Goal: Task Accomplishment & Management: Use online tool/utility

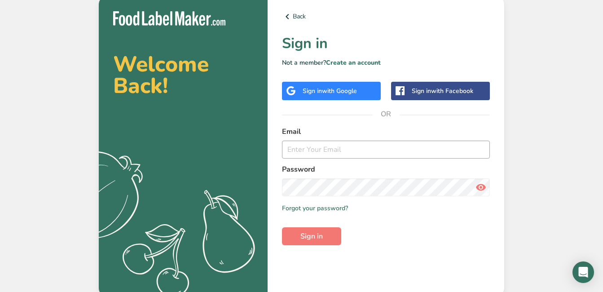
type input "[EMAIL_ADDRESS][DOMAIN_NAME]"
click at [351, 88] on span "with Google" at bounding box center [339, 91] width 35 height 9
click at [337, 145] on input "email" at bounding box center [386, 150] width 208 height 18
type input "soniabulpin@msn.com"
click at [282, 227] on button "Sign in" at bounding box center [311, 236] width 59 height 18
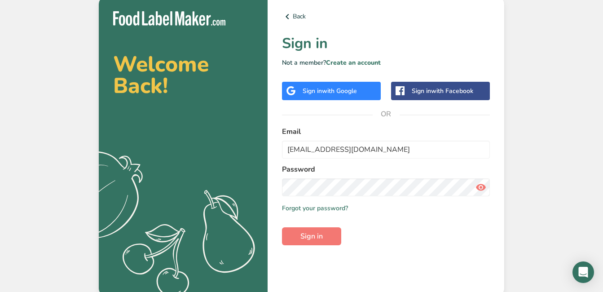
click at [322, 92] on div "Sign in with Google" at bounding box center [330, 90] width 54 height 9
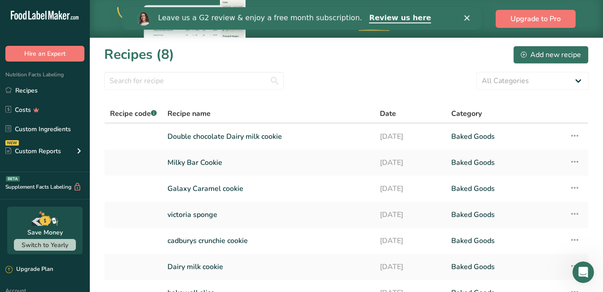
click at [468, 19] on polygon "Close" at bounding box center [466, 17] width 5 height 5
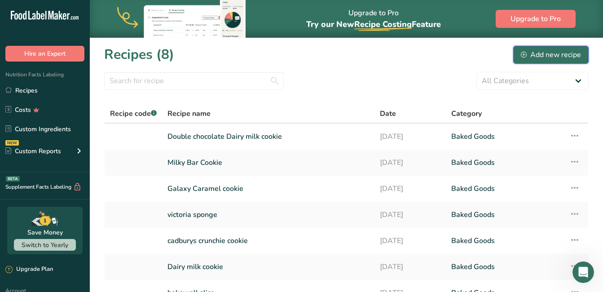
click at [552, 53] on div "Add new recipe" at bounding box center [551, 54] width 60 height 11
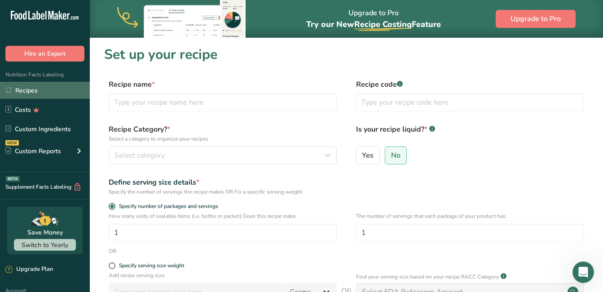
click at [18, 90] on link "Recipes" at bounding box center [45, 90] width 90 height 17
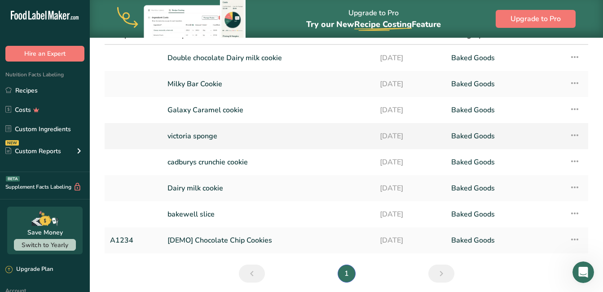
scroll to position [90, 0]
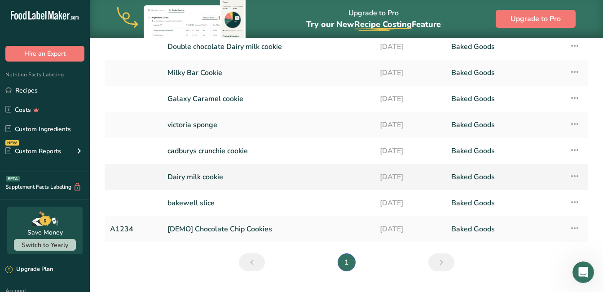
click at [204, 173] on link "Dairy milk cookie" at bounding box center [269, 177] width 202 height 19
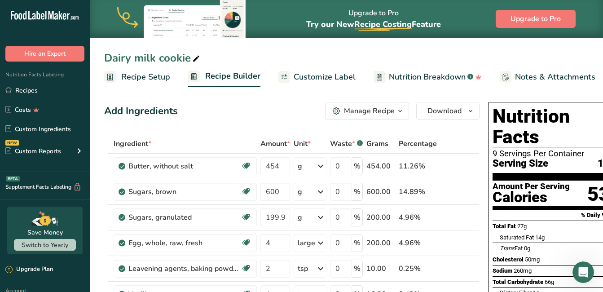
click at [400, 110] on icon "button" at bounding box center [400, 111] width 7 height 11
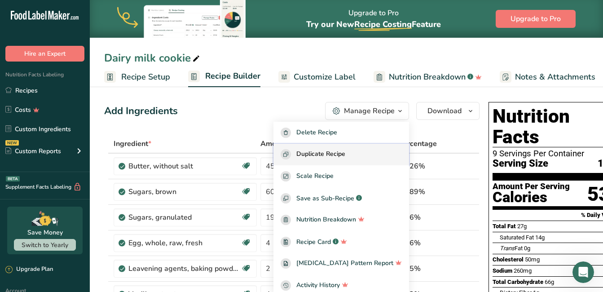
click at [336, 152] on span "Duplicate Recipe" at bounding box center [320, 154] width 49 height 10
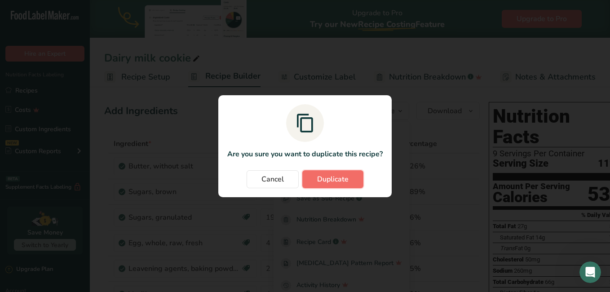
click at [341, 179] on span "Duplicate" at bounding box center [332, 179] width 31 height 11
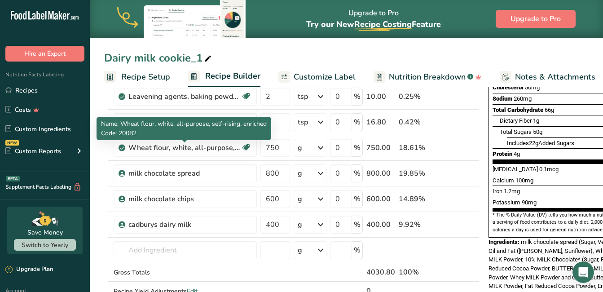
scroll to position [180, 0]
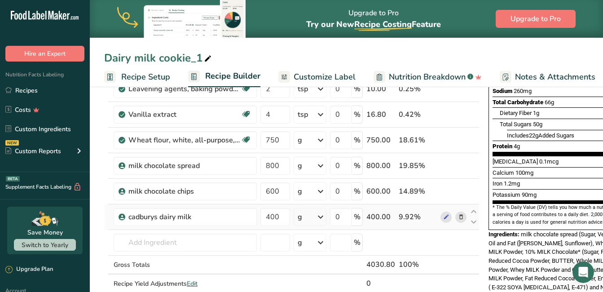
click at [460, 216] on icon at bounding box center [461, 216] width 6 height 9
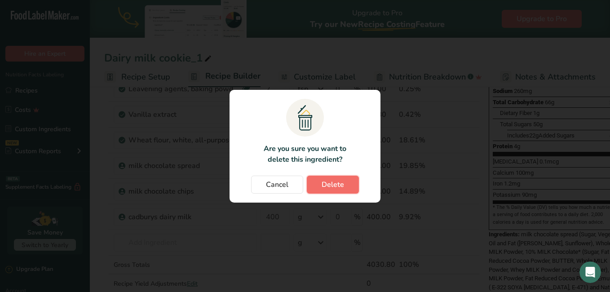
click at [338, 186] on span "Delete" at bounding box center [333, 184] width 22 height 11
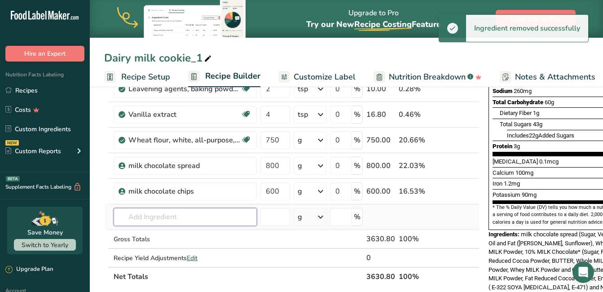
click at [166, 214] on input "text" at bounding box center [185, 217] width 143 height 18
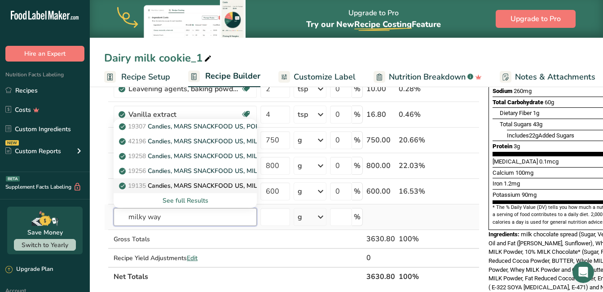
type input "milky way"
click at [189, 192] on link "19135 Candies, MARS SNACKFOOD US, MILKY WAY Bar" at bounding box center [185, 185] width 143 height 15
type input "Candies, MARS SNACKFOOD US, MILKY WAY Bar"
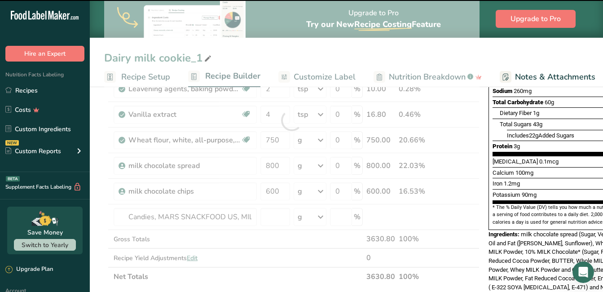
type input "0"
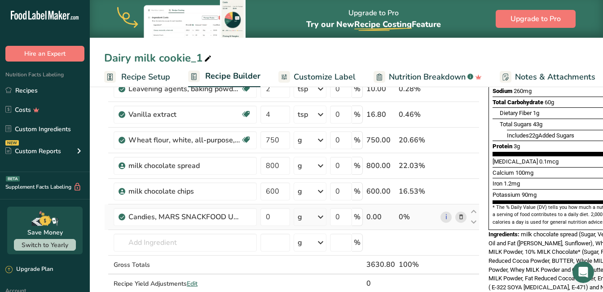
click at [460, 216] on icon at bounding box center [461, 216] width 6 height 9
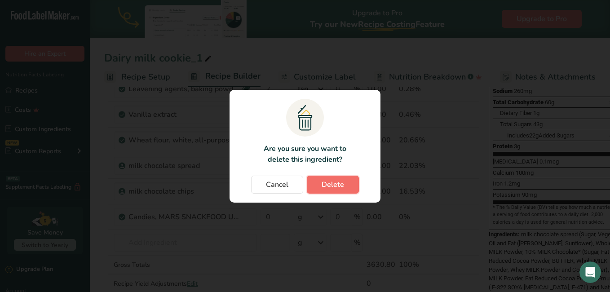
click at [333, 187] on span "Delete" at bounding box center [333, 184] width 22 height 11
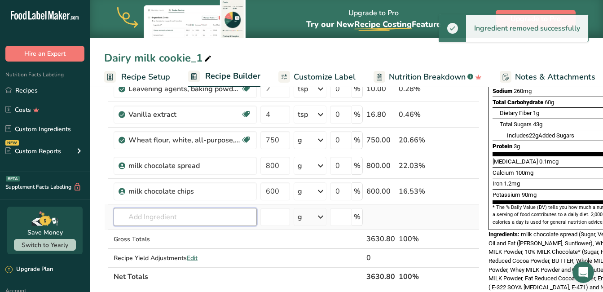
click at [165, 215] on input "text" at bounding box center [185, 217] width 143 height 18
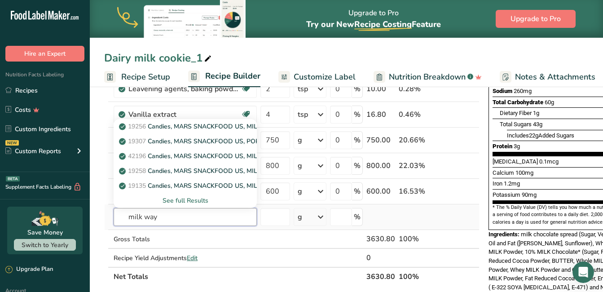
type input "milk way"
click at [191, 199] on div "See full Results" at bounding box center [185, 200] width 129 height 9
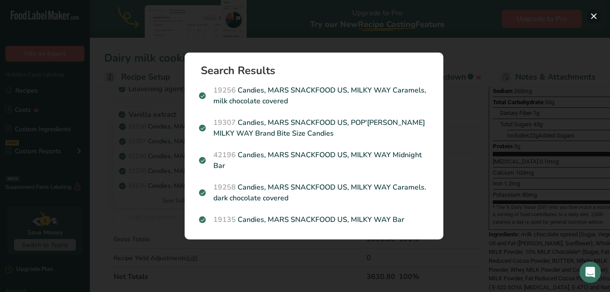
click at [595, 13] on button "Search results modal" at bounding box center [594, 16] width 14 height 14
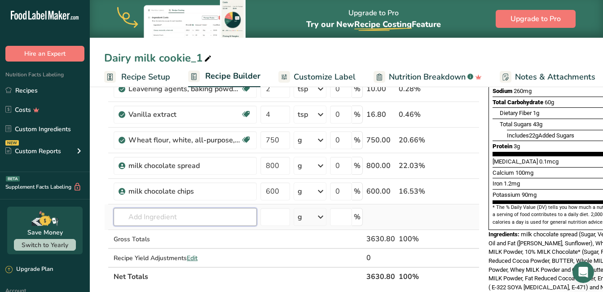
click at [186, 214] on input "text" at bounding box center [185, 217] width 143 height 18
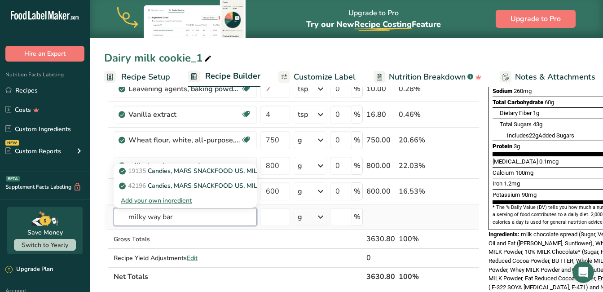
type input "milky way bar"
click at [171, 198] on div "Add your own ingredient" at bounding box center [185, 200] width 129 height 9
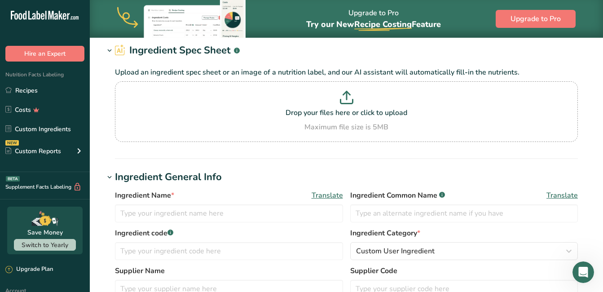
scroll to position [45, 0]
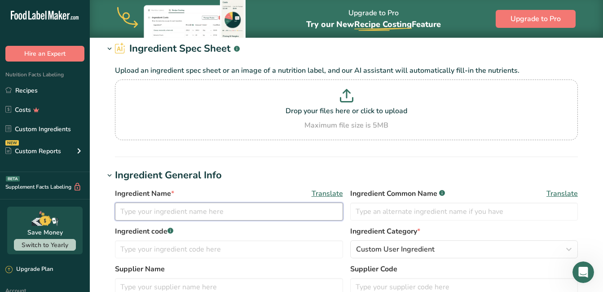
click at [211, 212] on input "text" at bounding box center [229, 212] width 228 height 18
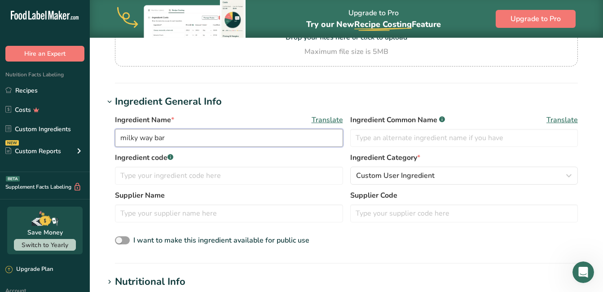
scroll to position [135, 0]
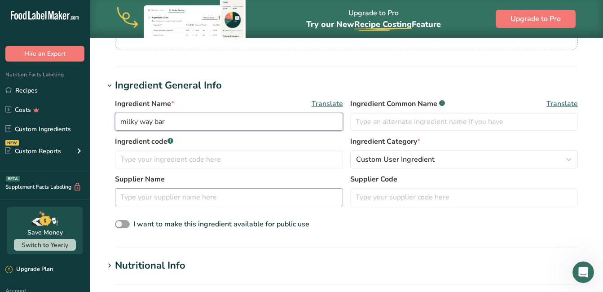
type input "milky way bar"
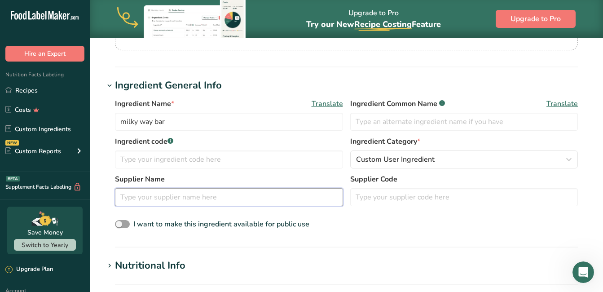
click at [217, 192] on input "text" at bounding box center [229, 197] width 228 height 18
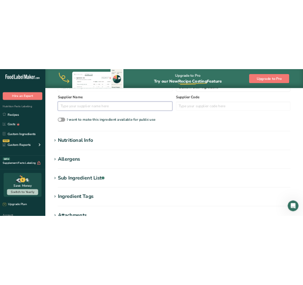
scroll to position [270, 0]
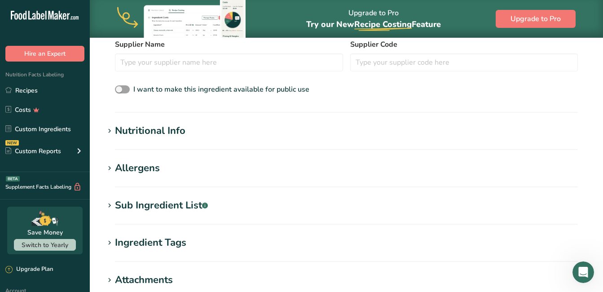
click at [136, 206] on div "Sub Ingredient List .a-a{fill:#347362;}.b-a{fill:#fff;}" at bounding box center [161, 205] width 93 height 15
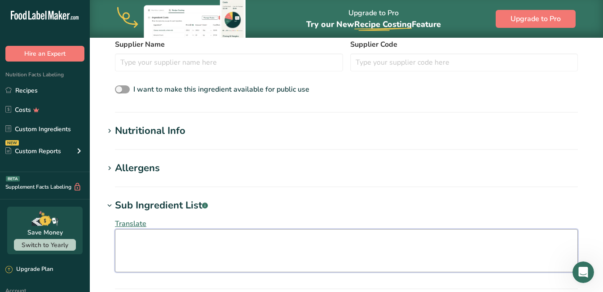
click at [136, 242] on textarea at bounding box center [346, 250] width 463 height 43
paste textarea "Sugar, Glucose Syrup, Skimmed MILK Powder, Cocoa Butter, Cocoa Mass, Sunflower …"
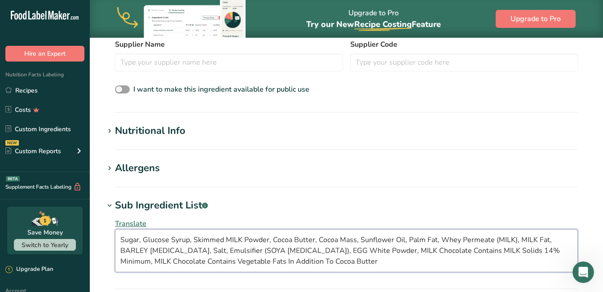
type textarea "Sugar, Glucose Syrup, Skimmed MILK Powder, Cocoa Butter, Cocoa Mass, Sunflower …"
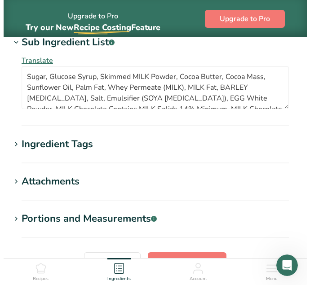
scroll to position [539, 0]
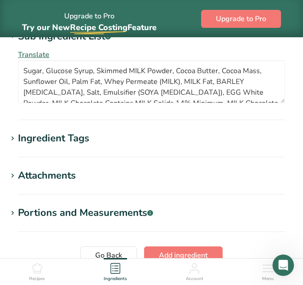
click at [57, 140] on div "Ingredient Tags" at bounding box center [53, 138] width 71 height 15
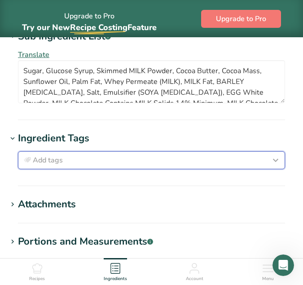
click at [55, 154] on button "Add tags" at bounding box center [151, 160] width 267 height 18
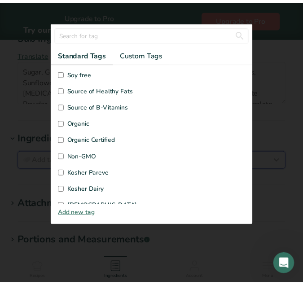
scroll to position [180, 0]
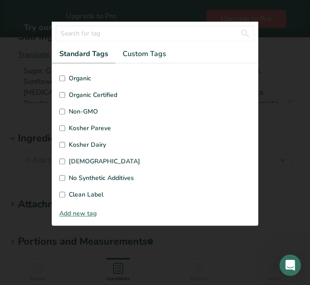
click at [20, 133] on div at bounding box center [155, 142] width 310 height 285
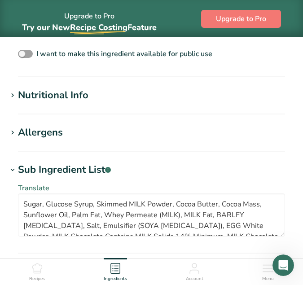
scroll to position [404, 0]
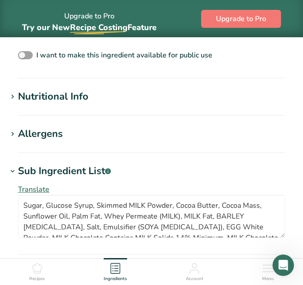
click at [41, 131] on div "Allergens" at bounding box center [40, 134] width 45 height 15
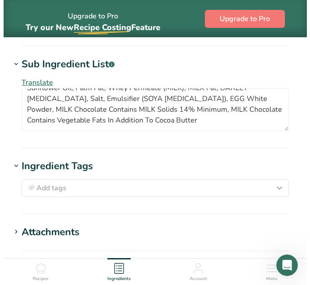
scroll to position [584, 0]
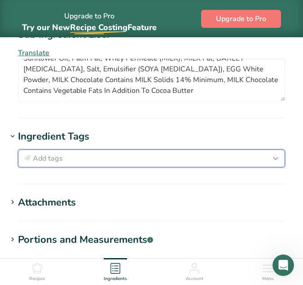
click at [275, 155] on icon "button" at bounding box center [275, 158] width 11 height 16
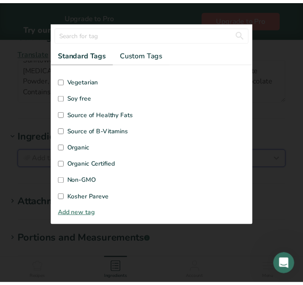
scroll to position [80, 0]
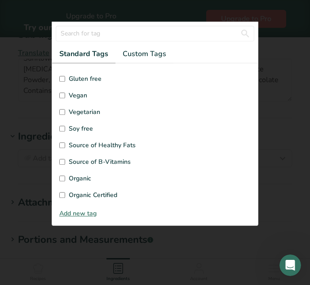
click at [292, 123] on div at bounding box center [155, 142] width 310 height 285
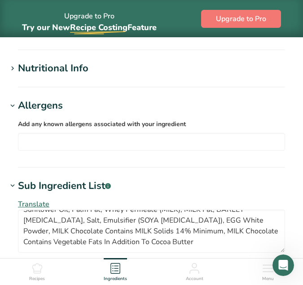
scroll to position [404, 0]
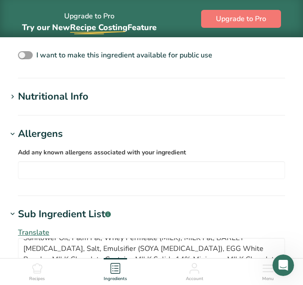
click at [52, 142] on div "Add any known allergens associated with your ingredient Soy Tree Nuts Wheat Mil…" at bounding box center [151, 162] width 289 height 43
click at [62, 169] on input "text" at bounding box center [151, 170] width 266 height 14
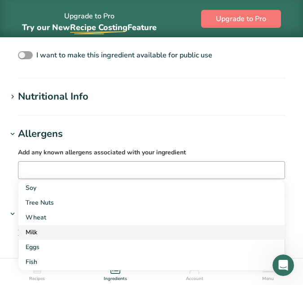
click at [64, 229] on div "Milk" at bounding box center [145, 232] width 238 height 9
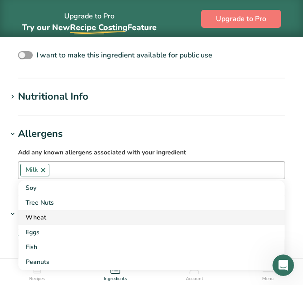
click at [62, 215] on div "Wheat" at bounding box center [145, 217] width 238 height 9
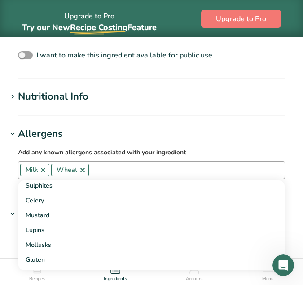
scroll to position [135, 0]
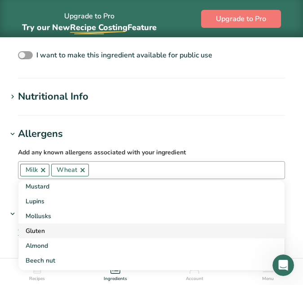
click at [60, 225] on link "Gluten" at bounding box center [151, 231] width 266 height 15
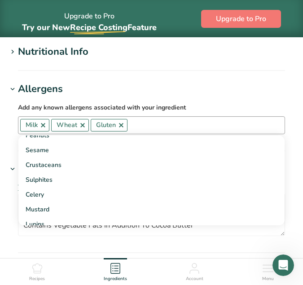
scroll to position [0, 0]
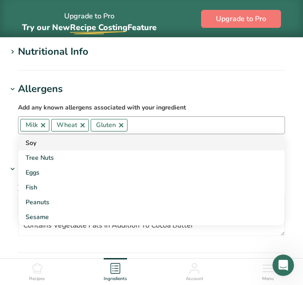
click at [81, 144] on div "Soy" at bounding box center [145, 142] width 238 height 9
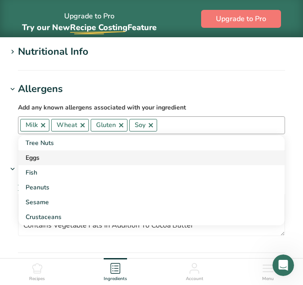
click at [80, 153] on div "Eggs" at bounding box center [145, 157] width 238 height 9
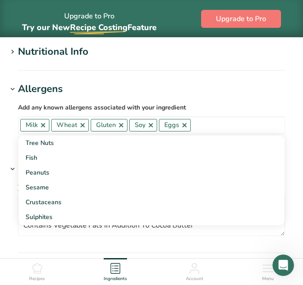
click at [262, 80] on section "Add new ingredient Back to recipe Ingredient Spec Sheet .a-a{fill:#347362;}.b-a…" at bounding box center [151, 31] width 303 height 886
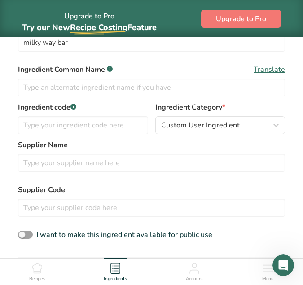
scroll to position [314, 0]
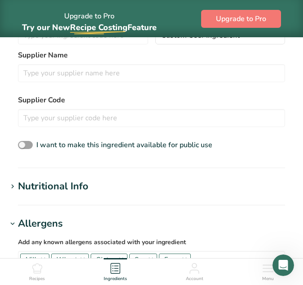
click at [64, 187] on div "Nutritional Info" at bounding box center [53, 186] width 71 height 15
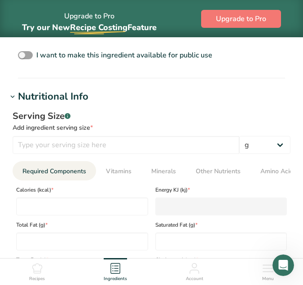
scroll to position [449, 0]
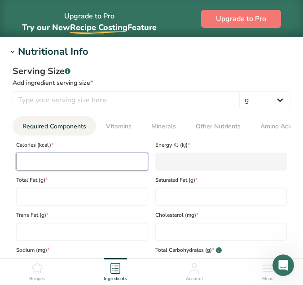
click at [99, 161] on input "number" at bounding box center [82, 162] width 132 height 18
type input "4"
type KJ "16.7"
type input "44"
type KJ "184.1"
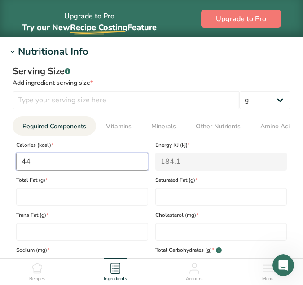
type input "447"
type KJ "1870.2"
type input "447"
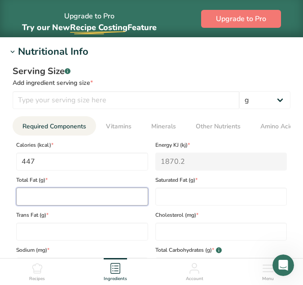
click at [79, 199] on Fat "number" at bounding box center [82, 197] width 132 height 18
type Fat "16"
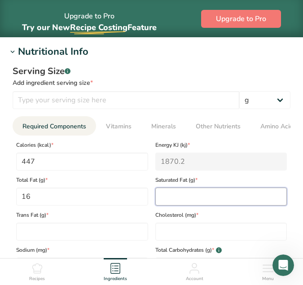
click at [199, 197] on Fat "number" at bounding box center [221, 197] width 132 height 18
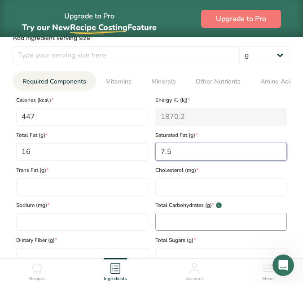
type Fat "7.5"
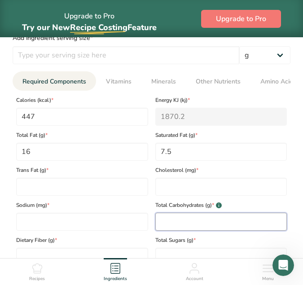
click at [171, 224] on Carbohydrates "number" at bounding box center [221, 222] width 132 height 18
type Carbohydrates "71"
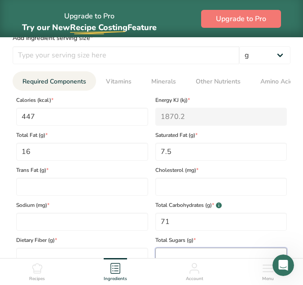
click at [180, 258] on Sugars "number" at bounding box center [221, 257] width 132 height 18
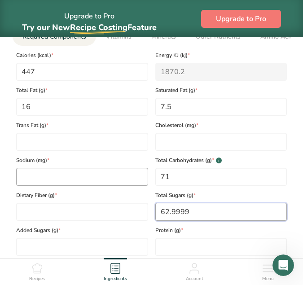
type Sugars "62.9999"
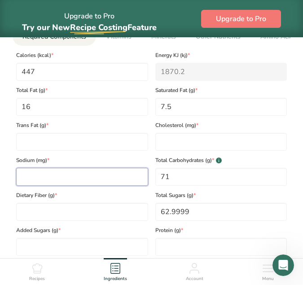
click at [61, 177] on input "number" at bounding box center [82, 177] width 132 height 18
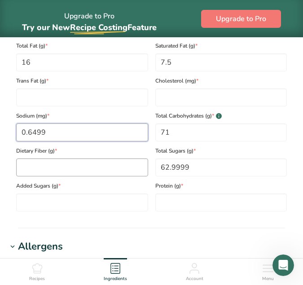
scroll to position [584, 0]
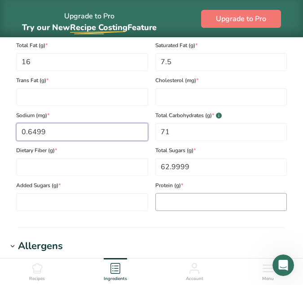
type input "0.6499"
click at [213, 202] on input "number" at bounding box center [221, 202] width 132 height 18
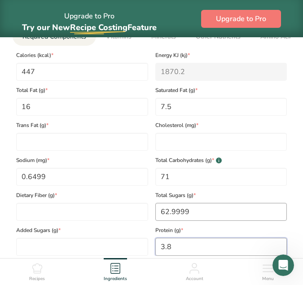
scroll to position [494, 0]
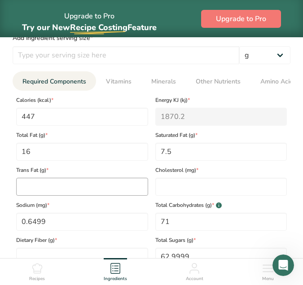
type input "3.8"
click at [85, 182] on Fat "number" at bounding box center [82, 187] width 132 height 18
type Fat "0"
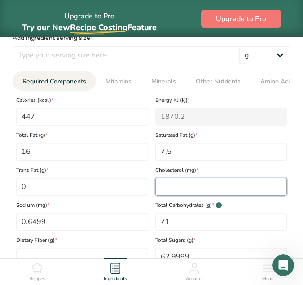
click at [200, 185] on input "number" at bounding box center [221, 187] width 132 height 18
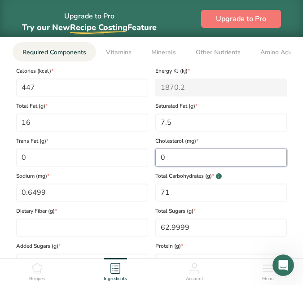
scroll to position [539, 0]
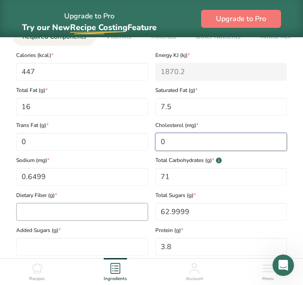
type input "0"
click at [71, 217] on Fiber "number" at bounding box center [82, 212] width 132 height 18
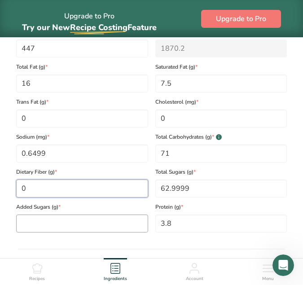
scroll to position [584, 0]
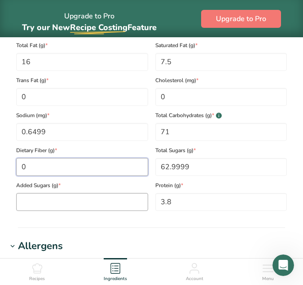
type Fiber "0"
click at [76, 204] on Sugars "number" at bounding box center [82, 202] width 132 height 18
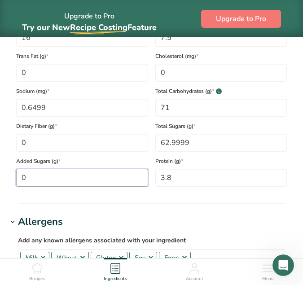
scroll to position [629, 0]
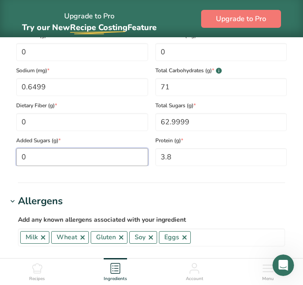
type Sugars "0"
click at [220, 204] on h1 "Allergens" at bounding box center [151, 201] width 289 height 15
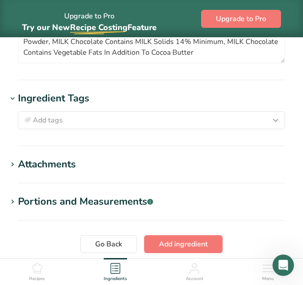
scroll to position [898, 0]
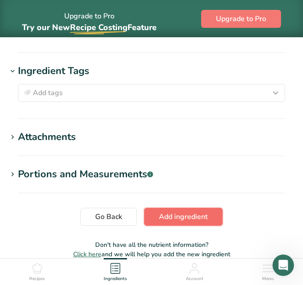
click at [205, 219] on span "Add ingredient" at bounding box center [183, 217] width 49 height 11
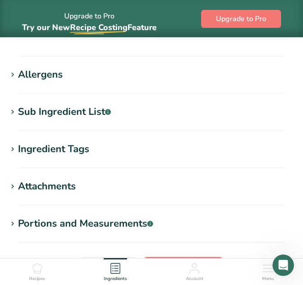
scroll to position [449, 0]
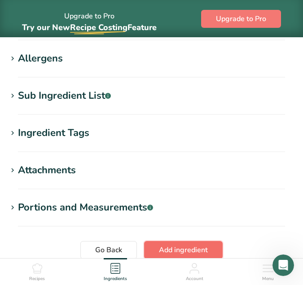
click at [180, 248] on span "Add ingredient" at bounding box center [183, 250] width 49 height 11
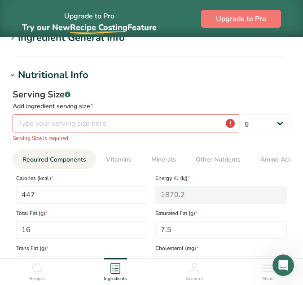
scroll to position [71, 0]
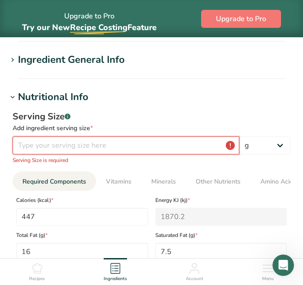
click at [192, 145] on input "number" at bounding box center [126, 146] width 227 height 18
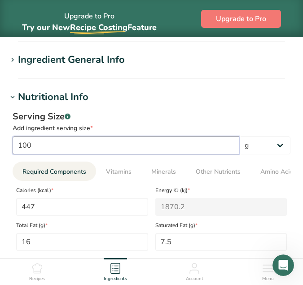
type input "100"
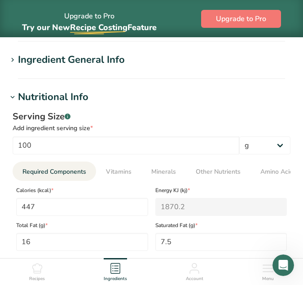
click at [215, 114] on div "Serving Size .a-a{fill:#347362;}.b-a{fill:#fff;}" at bounding box center [152, 116] width 278 height 13
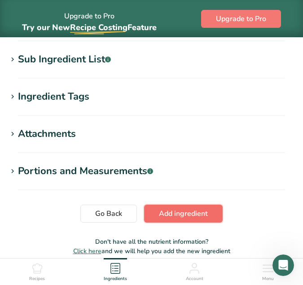
click at [196, 216] on span "Add ingredient" at bounding box center [183, 213] width 49 height 11
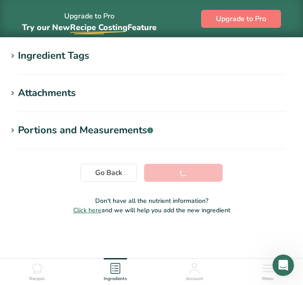
scroll to position [181, 0]
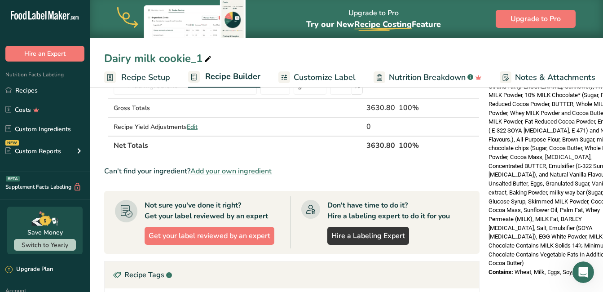
scroll to position [359, 0]
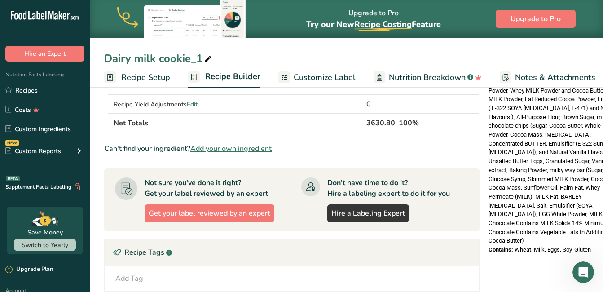
click at [592, 245] on div "Contains: Wheat, Milk, Eggs, Soy, Gluten" at bounding box center [557, 249] width 137 height 9
click at [585, 246] on span "Wheat, Milk, Eggs, Soy, Gluten" at bounding box center [553, 249] width 76 height 7
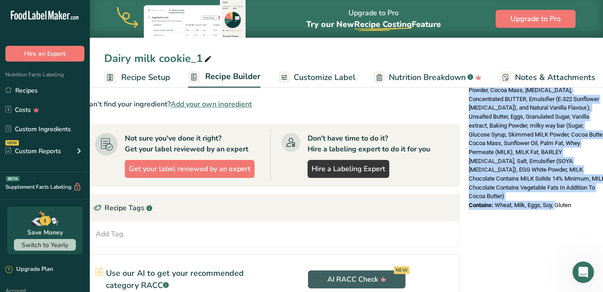
scroll to position [0, 23]
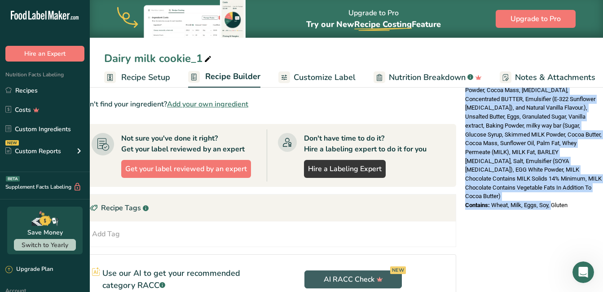
drag, startPoint x: 486, startPoint y: 168, endPoint x: 597, endPoint y: 173, distance: 111.5
drag, startPoint x: 597, startPoint y: 173, endPoint x: 550, endPoint y: 177, distance: 47.4
copy div "Ingredients: milk chocolate spread (Sugar, Vegetable Oil and Fat (Shea, Sunflow…"
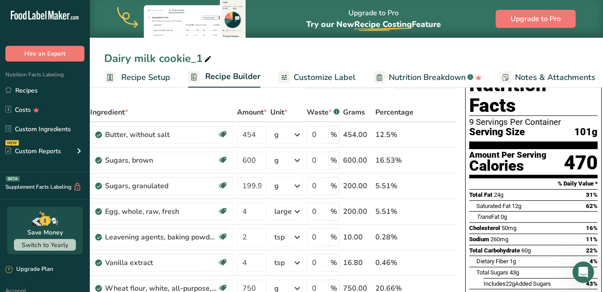
scroll to position [0, 0]
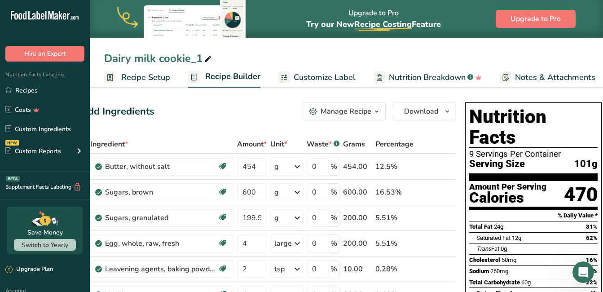
click at [202, 56] on div "Dairy milk cookie_1" at bounding box center [158, 58] width 109 height 16
click at [158, 51] on input "Dairy milk cookie_1" at bounding box center [346, 58] width 485 height 16
click at [214, 57] on input "milky way cookie_1" at bounding box center [346, 58] width 485 height 16
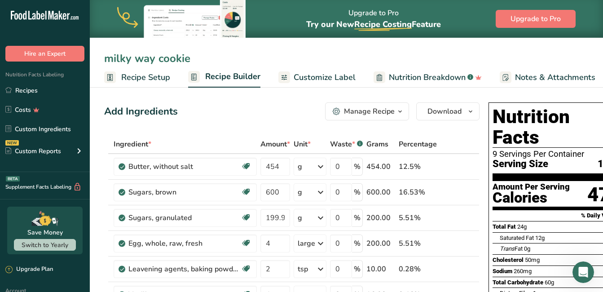
type input "milky way cookie"
click at [217, 116] on div "Add Ingredients Manage Recipe Delete Recipe Duplicate Recipe Scale Recipe Save …" at bounding box center [292, 111] width 376 height 18
click at [397, 113] on icon "button" at bounding box center [400, 111] width 7 height 11
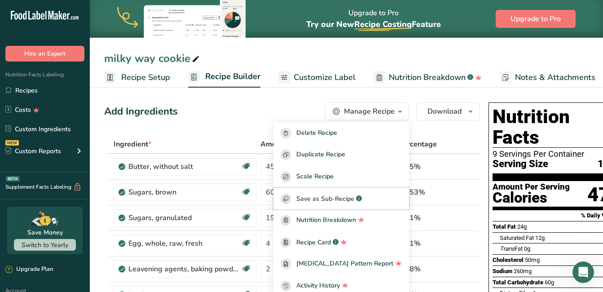
click at [354, 196] on span "Save as Sub-Recipe" at bounding box center [325, 198] width 58 height 9
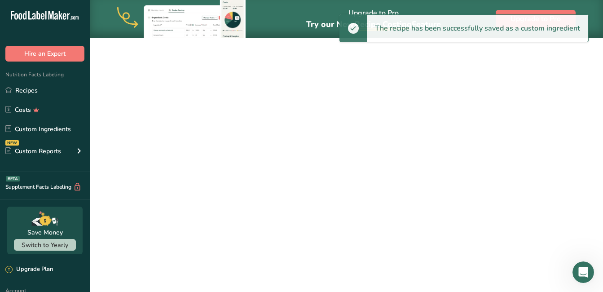
select select "30"
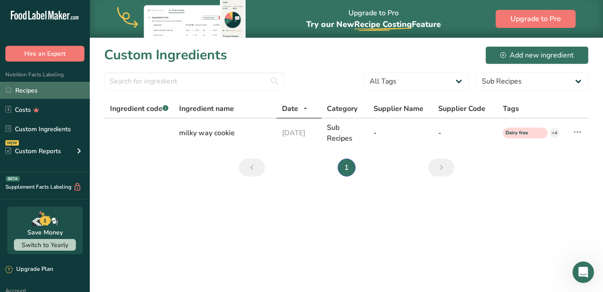
click at [22, 89] on link "Recipes" at bounding box center [45, 90] width 90 height 17
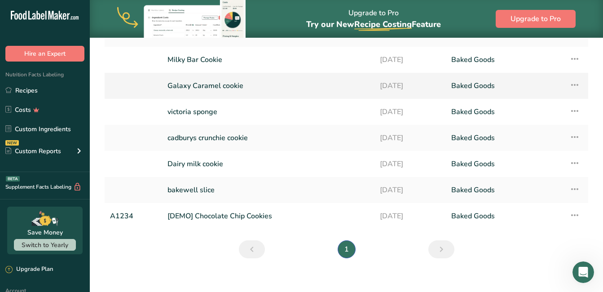
scroll to position [135, 0]
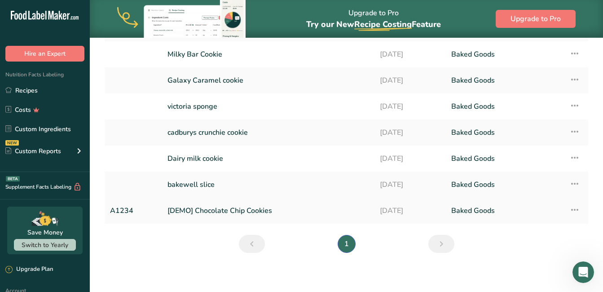
drag, startPoint x: 232, startPoint y: 208, endPoint x: 306, endPoint y: 210, distance: 74.6
click at [233, 208] on link "[DEMO] Chocolate Chip Cookies" at bounding box center [269, 210] width 202 height 19
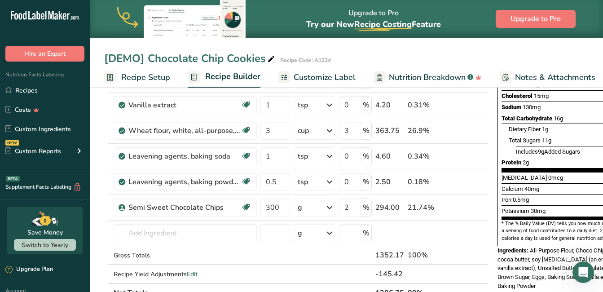
scroll to position [180, 0]
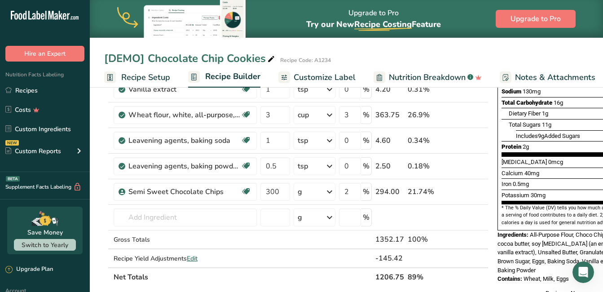
drag, startPoint x: 587, startPoint y: 245, endPoint x: 544, endPoint y: 248, distance: 42.8
click at [549, 248] on div "Ingredients: All-Purpose Flour, Choco Chips (Sugar, cocoa butter, soy lecithin …" at bounding box center [566, 252] width 137 height 44
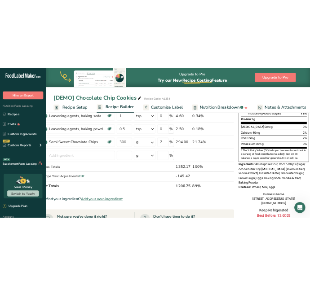
scroll to position [215, 0]
